Goal: Task Accomplishment & Management: Use online tool/utility

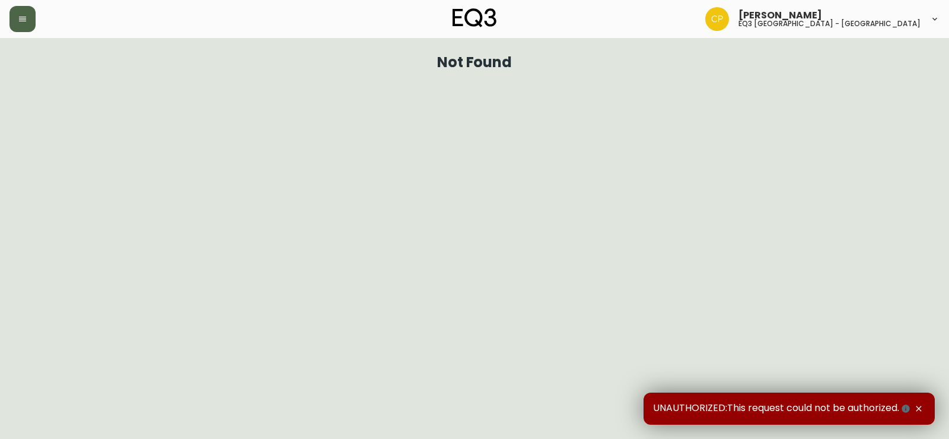
click at [23, 17] on icon "button" at bounding box center [22, 19] width 7 height 5
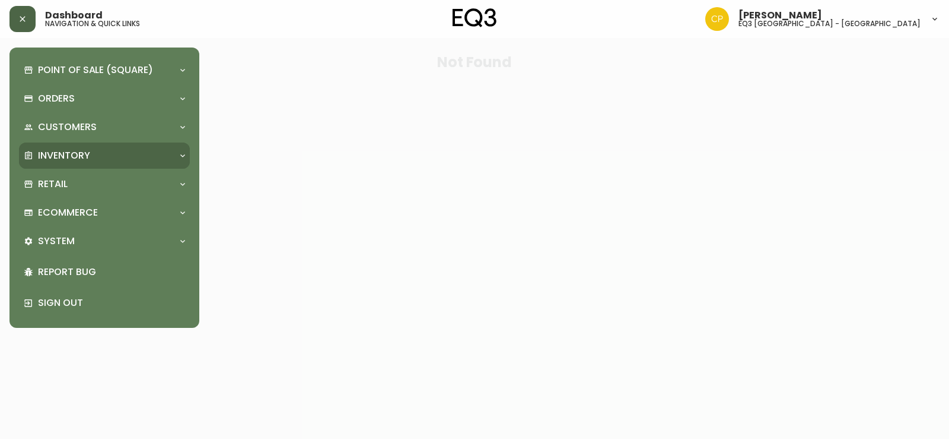
click at [89, 165] on div "Inventory" at bounding box center [104, 155] width 171 height 26
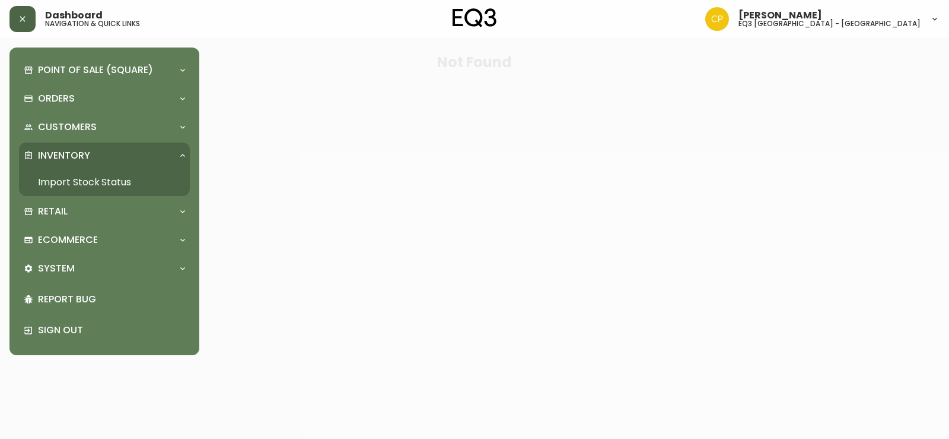
click at [115, 195] on link "Import Stock Status" at bounding box center [104, 182] width 171 height 27
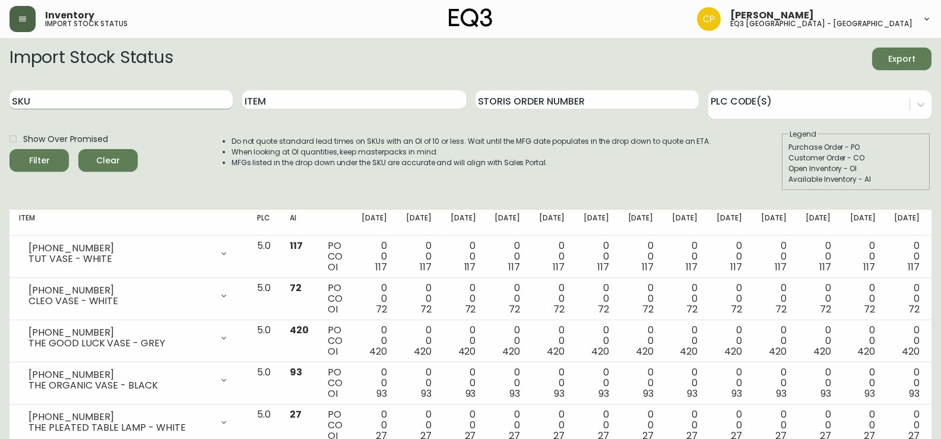
drag, startPoint x: 187, startPoint y: 77, endPoint x: 193, endPoint y: 94, distance: 17.9
click at [189, 84] on form "Import Stock Status Export SKU Item Storis Order Number PLC Code(s) Show Over P…" at bounding box center [470, 118] width 922 height 143
click at [193, 94] on input "SKU" at bounding box center [120, 99] width 223 height 19
paste input "[PHONE_NUMBER]"
type input "[PHONE_NUMBER]"
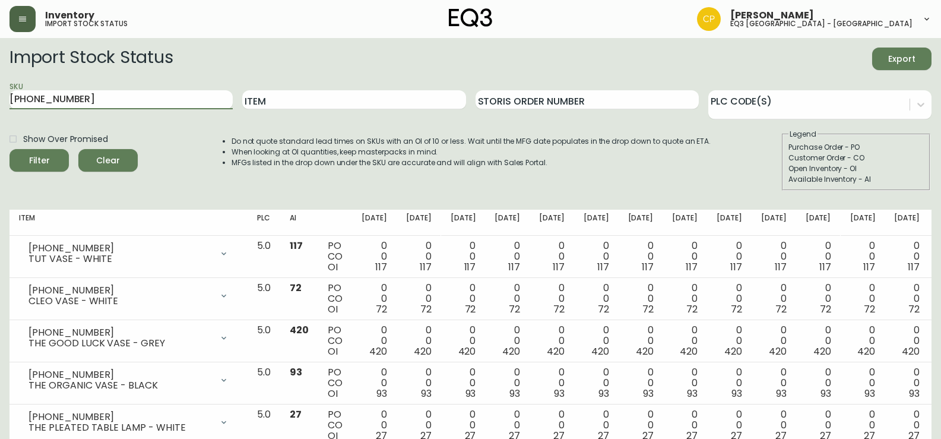
click at [9, 149] on button "Filter" at bounding box center [38, 160] width 59 height 23
